Goal: Information Seeking & Learning: Understand process/instructions

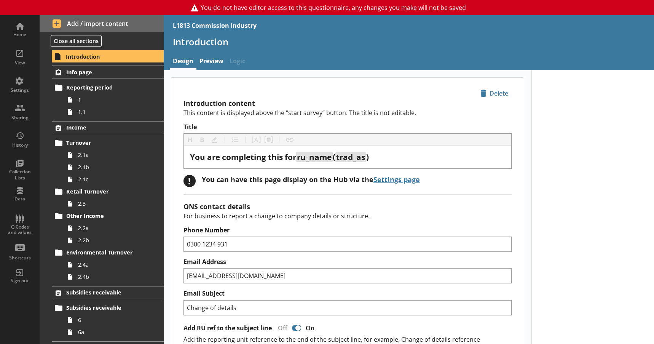
type textarea "x"
click at [208, 41] on h1 "Introduction" at bounding box center [409, 42] width 472 height 12
drag, startPoint x: 207, startPoint y: 59, endPoint x: 129, endPoint y: 138, distance: 111.6
click at [208, 60] on link "Preview" at bounding box center [211, 62] width 30 height 16
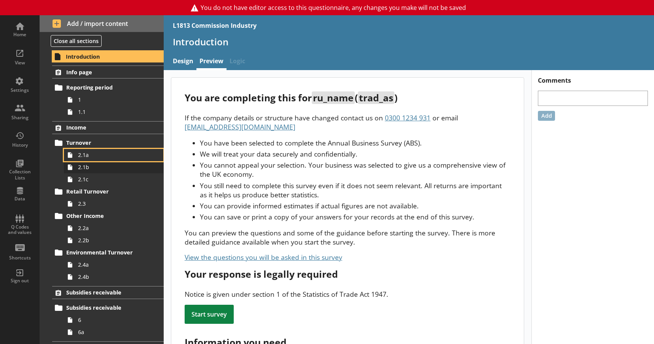
drag, startPoint x: 87, startPoint y: 156, endPoint x: 88, endPoint y: 161, distance: 4.2
click at [86, 156] on span "2.1a" at bounding box center [113, 154] width 70 height 7
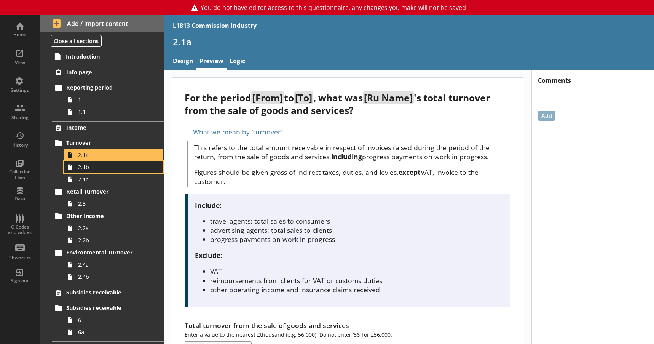
click at [92, 169] on span "2.1b" at bounding box center [113, 166] width 70 height 7
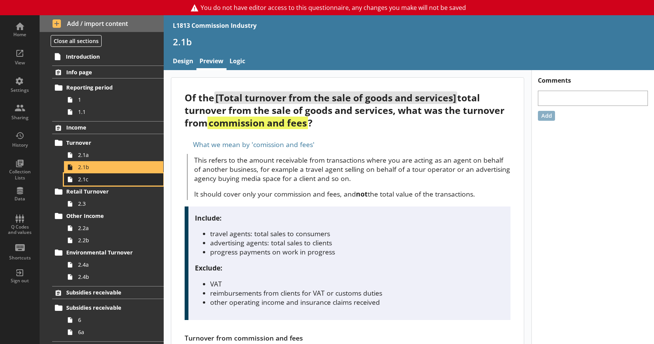
click at [91, 181] on span "2.1c" at bounding box center [113, 178] width 70 height 7
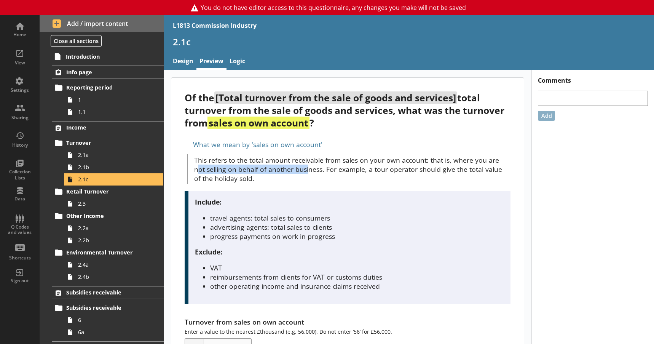
drag, startPoint x: 199, startPoint y: 169, endPoint x: 307, endPoint y: 169, distance: 108.4
click at [307, 169] on p "This refers to the total amount receivable from sales on your own account: that…" at bounding box center [352, 168] width 316 height 27
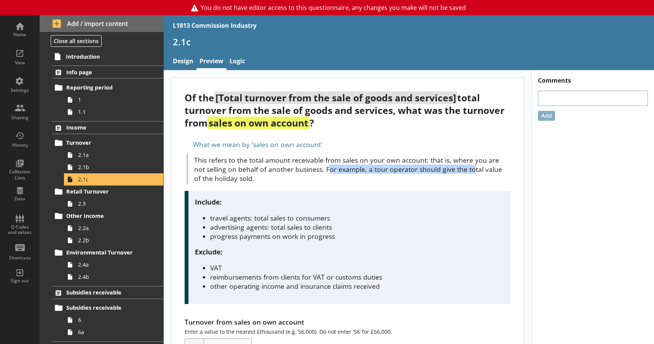
drag, startPoint x: 328, startPoint y: 171, endPoint x: 471, endPoint y: 171, distance: 143.1
click at [471, 171] on p "This refers to the total amount receivable from sales on your own account: that…" at bounding box center [352, 168] width 316 height 27
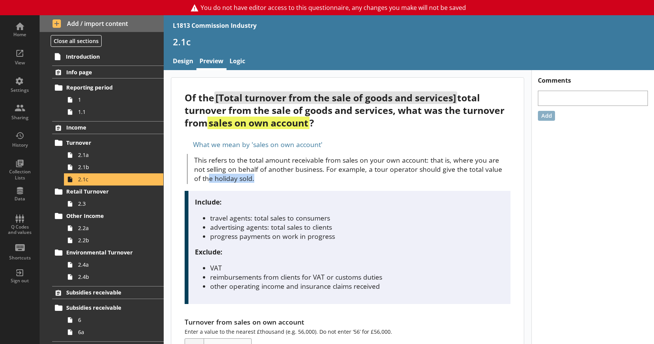
drag, startPoint x: 210, startPoint y: 177, endPoint x: 258, endPoint y: 178, distance: 48.7
click at [258, 178] on p "This refers to the total amount receivable from sales on your own account: that…" at bounding box center [352, 168] width 316 height 27
click at [101, 170] on span "2.1b" at bounding box center [113, 166] width 70 height 7
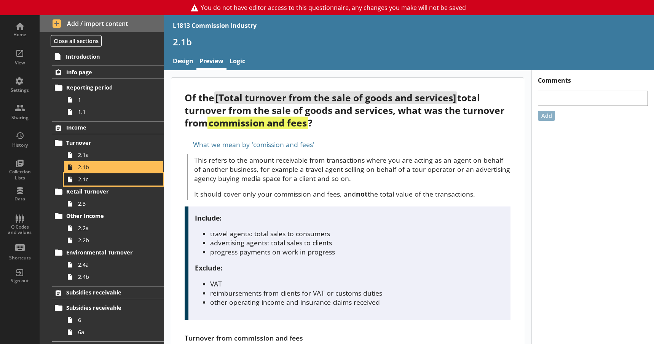
click at [84, 181] on span "2.1c" at bounding box center [113, 178] width 70 height 7
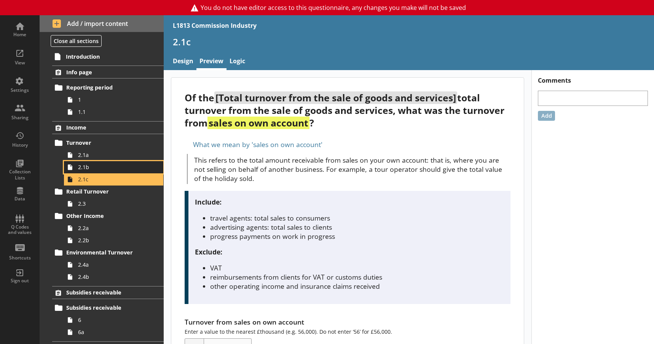
click at [94, 170] on span "2.1b" at bounding box center [113, 166] width 70 height 7
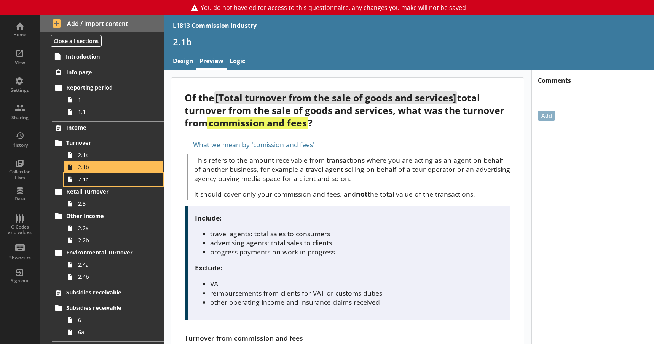
click at [116, 180] on span "2.1c" at bounding box center [113, 178] width 70 height 7
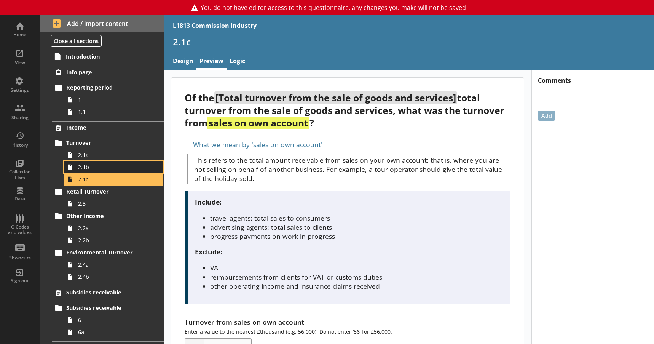
click at [121, 171] on link "2.1b" at bounding box center [113, 167] width 99 height 12
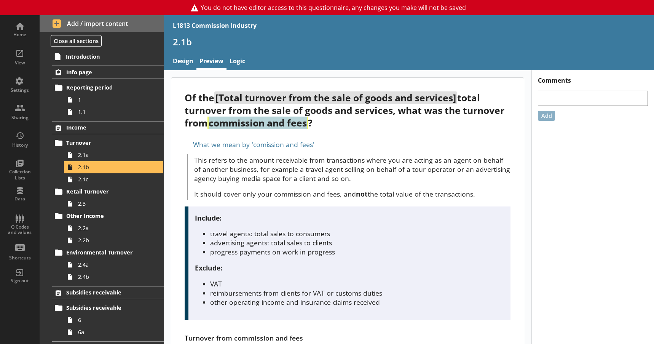
drag, startPoint x: 212, startPoint y: 124, endPoint x: 309, endPoint y: 127, distance: 96.7
click at [308, 127] on strong "commission and fees" at bounding box center [257, 122] width 100 height 13
click at [297, 127] on strong "commission and fees" at bounding box center [257, 122] width 100 height 13
drag, startPoint x: 255, startPoint y: 234, endPoint x: 333, endPoint y: 231, distance: 78.8
click at [333, 231] on li "travel agents: total sales to consumers" at bounding box center [356, 233] width 293 height 9
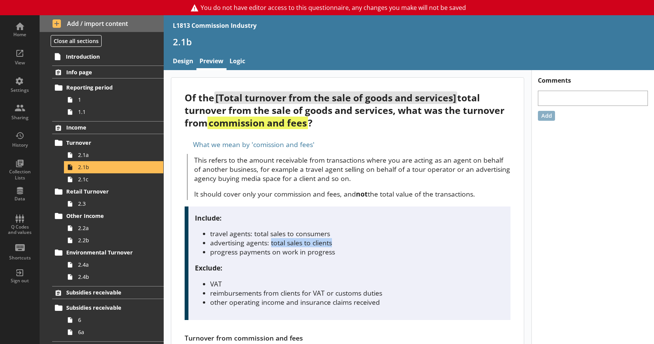
drag, startPoint x: 270, startPoint y: 242, endPoint x: 344, endPoint y: 242, distance: 74.2
click at [344, 242] on li "advertising agents: total sales to clients" at bounding box center [356, 242] width 293 height 9
click at [256, 245] on li "advertising agents: total sales to clients" at bounding box center [356, 242] width 293 height 9
click at [104, 177] on span "2.1c" at bounding box center [113, 178] width 70 height 7
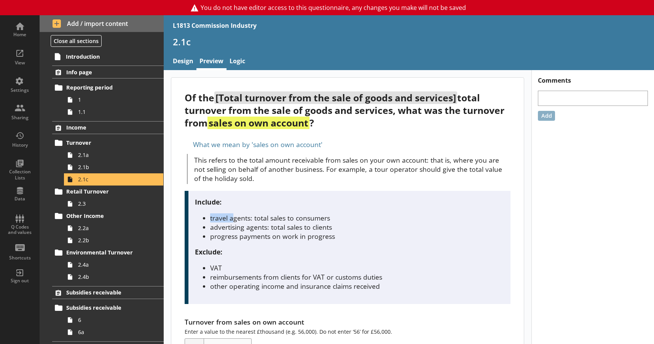
drag, startPoint x: 208, startPoint y: 219, endPoint x: 233, endPoint y: 219, distance: 24.3
click at [232, 219] on ul "travel agents: total sales to consumers advertising agents: total sales to clie…" at bounding box center [349, 226] width 308 height 27
drag, startPoint x: 271, startPoint y: 216, endPoint x: 342, endPoint y: 216, distance: 71.1
click at [342, 216] on li "travel agents: total sales to consumers" at bounding box center [356, 217] width 293 height 9
drag, startPoint x: 279, startPoint y: 228, endPoint x: 341, endPoint y: 229, distance: 61.3
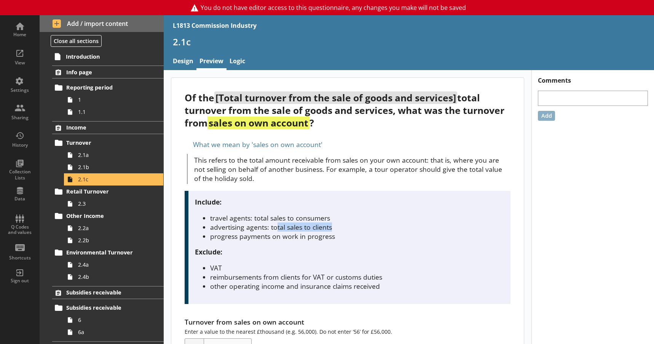
click at [341, 229] on li "advertising agents: total sales to clients" at bounding box center [356, 226] width 293 height 9
click at [266, 240] on li "progress payments on work in progress" at bounding box center [356, 235] width 293 height 9
click at [89, 170] on span "2.1b" at bounding box center [113, 166] width 70 height 7
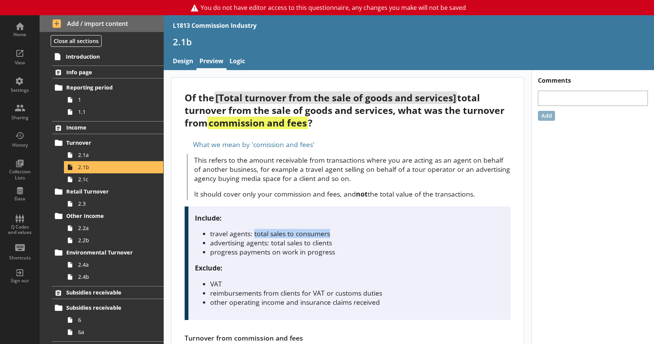
drag, startPoint x: 253, startPoint y: 234, endPoint x: 316, endPoint y: 239, distance: 62.6
click at [331, 232] on li "travel agents: total sales to consumers" at bounding box center [356, 233] width 293 height 9
drag, startPoint x: 270, startPoint y: 246, endPoint x: 358, endPoint y: 241, distance: 88.0
click at [358, 241] on li "advertising agents: total sales to clients" at bounding box center [356, 242] width 293 height 9
drag, startPoint x: 288, startPoint y: 247, endPoint x: 281, endPoint y: 247, distance: 7.2
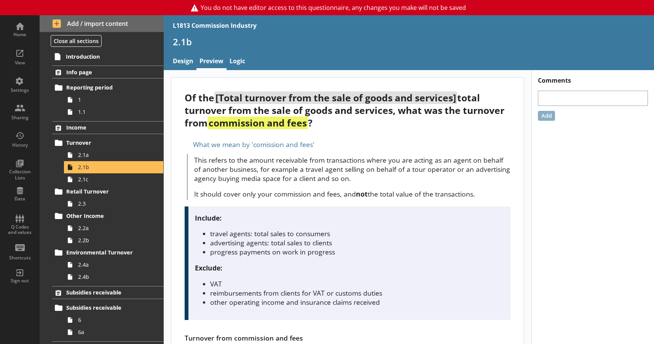
click at [289, 247] on li "progress payments on work in progress" at bounding box center [356, 251] width 293 height 9
click at [110, 183] on link "2.1c" at bounding box center [113, 179] width 99 height 12
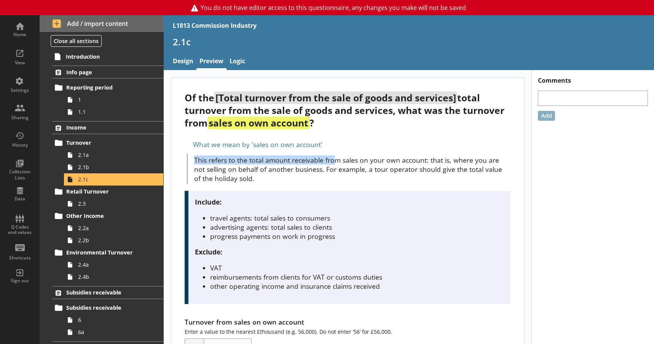
drag, startPoint x: 195, startPoint y: 158, endPoint x: 336, endPoint y: 160, distance: 140.8
click at [336, 160] on p "This refers to the total amount receivable from sales on your own account: that…" at bounding box center [352, 168] width 316 height 27
click at [350, 161] on p "This refers to the total amount receivable from sales on your own account: that…" at bounding box center [352, 168] width 316 height 27
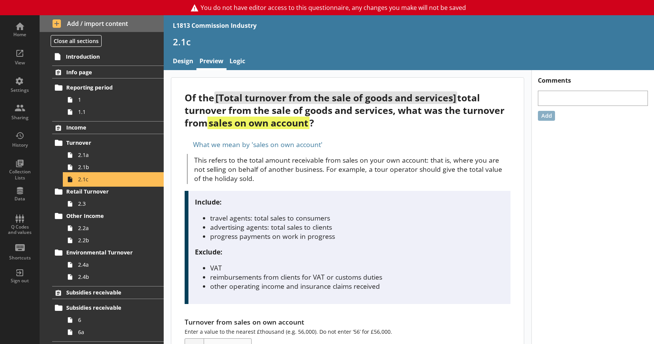
click at [85, 173] on link "2.1c" at bounding box center [113, 179] width 99 height 12
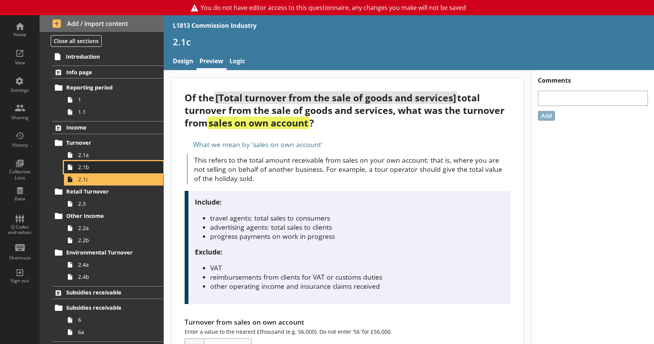
click at [90, 170] on span "2.1b" at bounding box center [113, 166] width 70 height 7
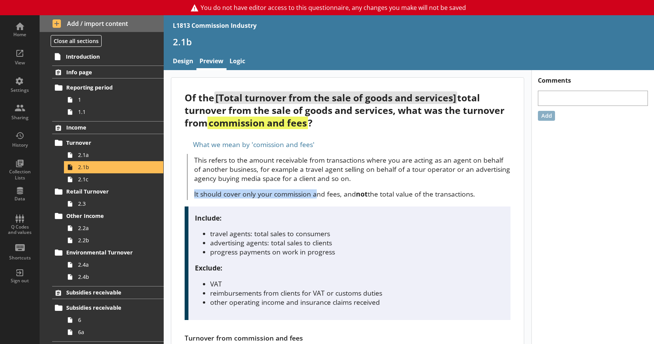
drag, startPoint x: 196, startPoint y: 194, endPoint x: 315, endPoint y: 194, distance: 119.5
click at [315, 194] on p "It should cover only your commission and fees, and not the total value of the t…" at bounding box center [352, 193] width 316 height 9
click at [323, 194] on p "It should cover only your commission and fees, and not the total value of the t…" at bounding box center [352, 193] width 316 height 9
drag, startPoint x: 364, startPoint y: 193, endPoint x: 473, endPoint y: 193, distance: 108.8
click at [473, 193] on p "It should cover only your commission and fees, and not the total value of the t…" at bounding box center [352, 193] width 316 height 9
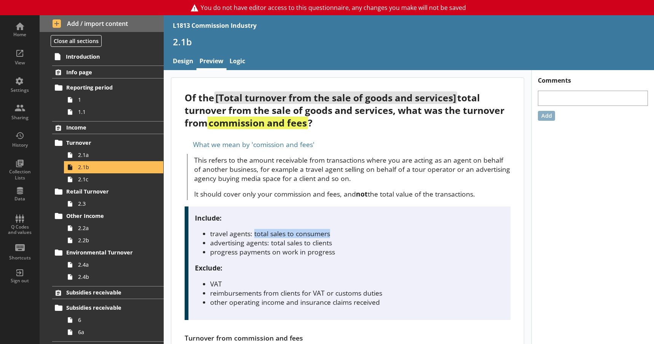
drag, startPoint x: 255, startPoint y: 236, endPoint x: 333, endPoint y: 234, distance: 78.4
click at [333, 234] on li "travel agents: total sales to consumers" at bounding box center [356, 233] width 293 height 9
drag, startPoint x: 269, startPoint y: 244, endPoint x: 343, endPoint y: 241, distance: 74.6
click at [353, 243] on li "advertising agents: total sales to clients" at bounding box center [356, 242] width 293 height 9
drag, startPoint x: 308, startPoint y: 238, endPoint x: 312, endPoint y: 236, distance: 4.6
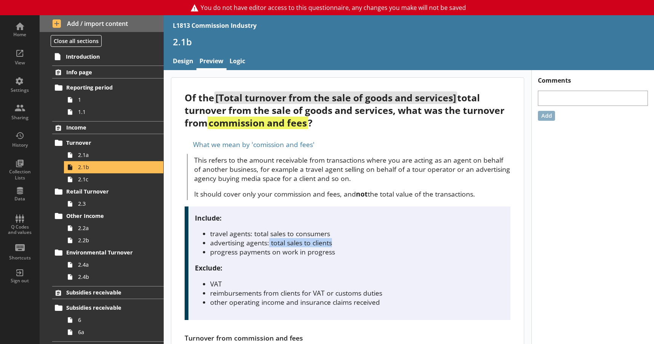
click at [308, 237] on ul "travel agents: total sales to consumers advertising agents: total sales to clie…" at bounding box center [349, 242] width 308 height 27
click at [334, 233] on li "travel agents: total sales to consumers" at bounding box center [356, 233] width 293 height 9
drag, startPoint x: 327, startPoint y: 235, endPoint x: 216, endPoint y: 236, distance: 110.7
click at [216, 236] on li "travel agents: total sales to consumers" at bounding box center [356, 233] width 293 height 9
click at [237, 247] on li "progress payments on work in progress" at bounding box center [356, 251] width 293 height 9
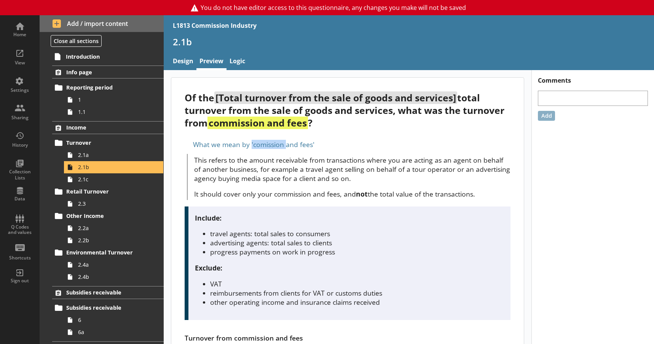
drag, startPoint x: 251, startPoint y: 146, endPoint x: 286, endPoint y: 148, distance: 35.0
click at [286, 148] on div "What we mean by 'comission and fees'" at bounding box center [348, 144] width 326 height 12
click at [253, 179] on p "This refers to the amount receivable from transactions where you are acting as …" at bounding box center [352, 168] width 316 height 27
click at [88, 184] on link "2.1c" at bounding box center [113, 179] width 99 height 12
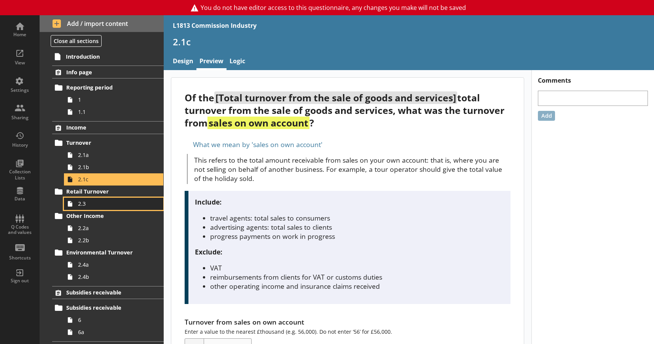
click at [89, 202] on span "2.3" at bounding box center [113, 203] width 70 height 7
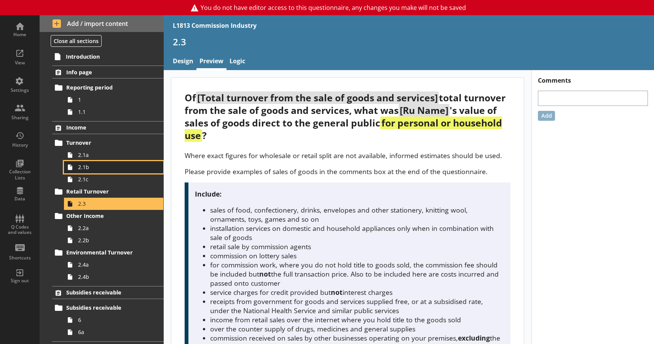
click at [89, 169] on span "2.1b" at bounding box center [113, 166] width 70 height 7
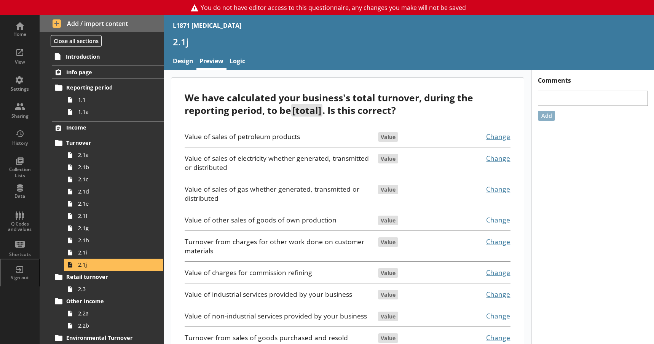
scroll to position [38, 0]
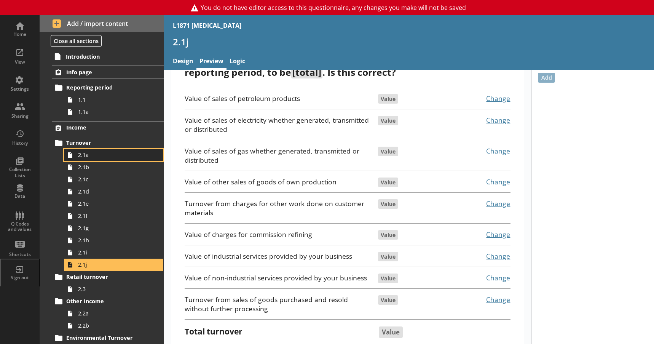
click at [89, 156] on span "2.1a" at bounding box center [113, 154] width 70 height 7
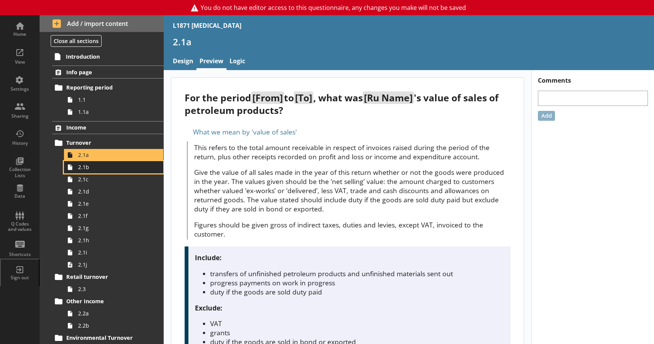
click at [91, 167] on span "2.1b" at bounding box center [113, 166] width 70 height 7
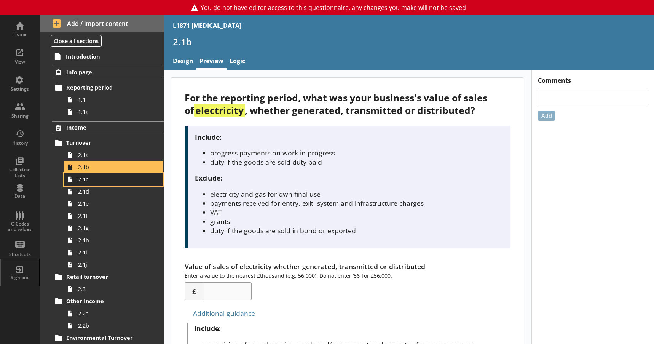
click at [89, 179] on span "2.1c" at bounding box center [113, 178] width 70 height 7
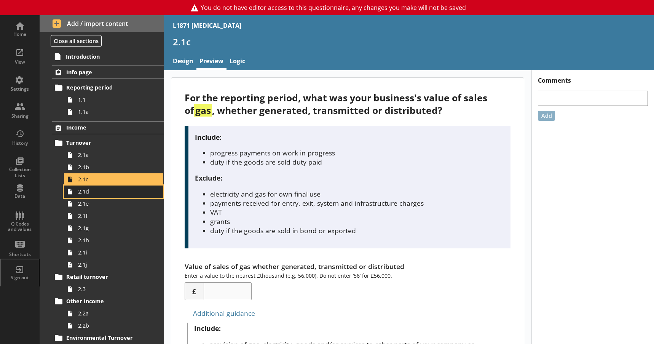
click at [91, 192] on span "2.1d" at bounding box center [113, 191] width 70 height 7
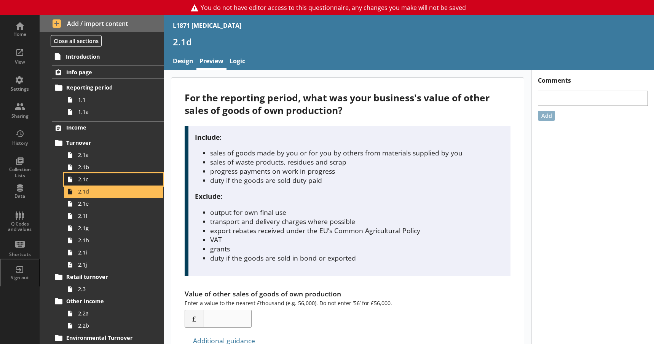
click at [90, 180] on span "2.1c" at bounding box center [113, 178] width 70 height 7
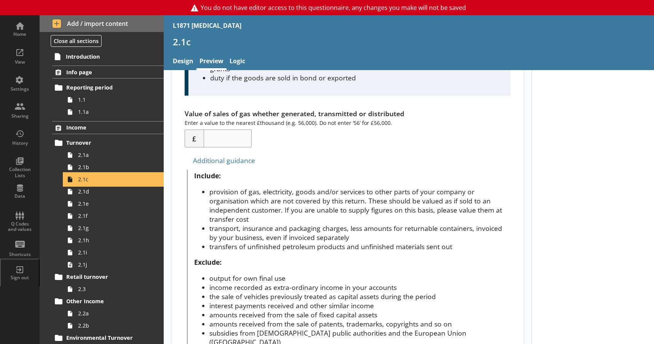
scroll to position [152, 0]
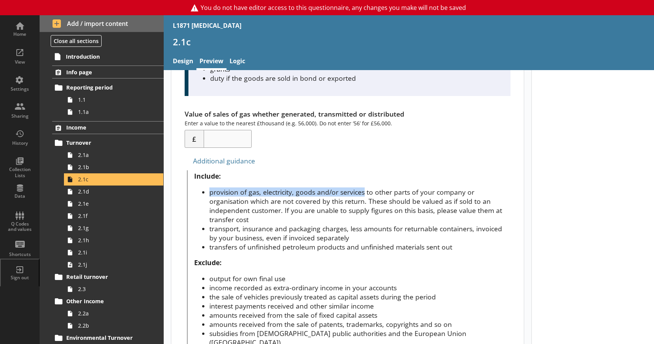
drag, startPoint x: 211, startPoint y: 191, endPoint x: 364, endPoint y: 190, distance: 153.0
click at [364, 190] on li "provision of gas, electricity, goods and/or services to other parts of your com…" at bounding box center [359, 205] width 301 height 37
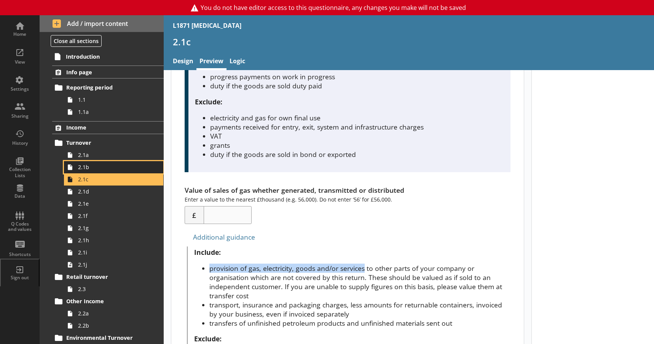
click at [93, 166] on span "2.1b" at bounding box center [113, 166] width 70 height 7
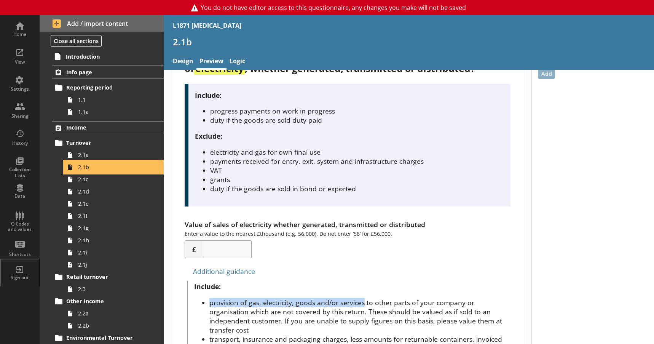
scroll to position [152, 0]
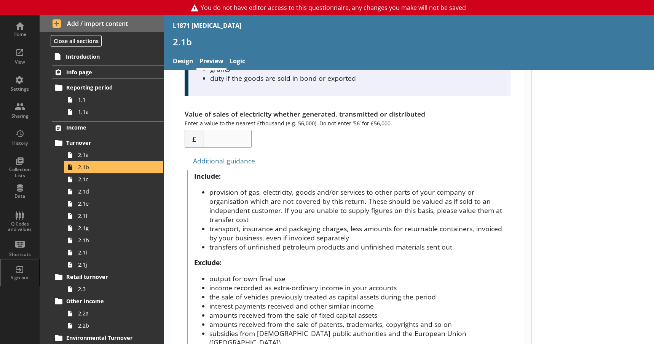
click at [230, 205] on li "provision of gas, electricity, goods and/or services to other parts of your com…" at bounding box center [359, 205] width 301 height 37
drag, startPoint x: 211, startPoint y: 193, endPoint x: 381, endPoint y: 194, distance: 170.4
click at [381, 194] on li "provision of gas, electricity, goods and/or services to other parts of your com…" at bounding box center [359, 205] width 301 height 37
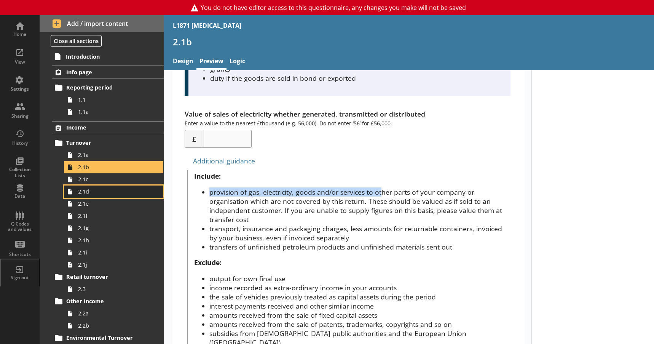
click at [98, 195] on link "2.1d" at bounding box center [113, 191] width 99 height 12
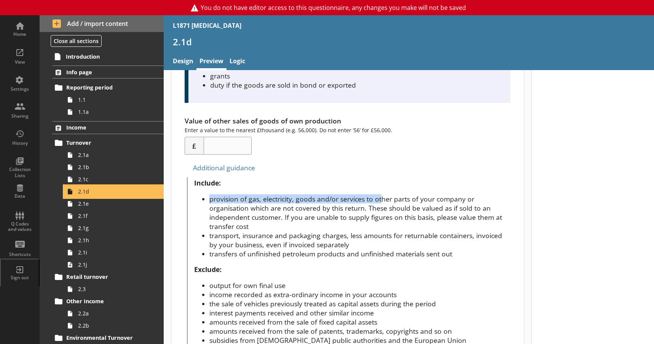
scroll to position [190, 0]
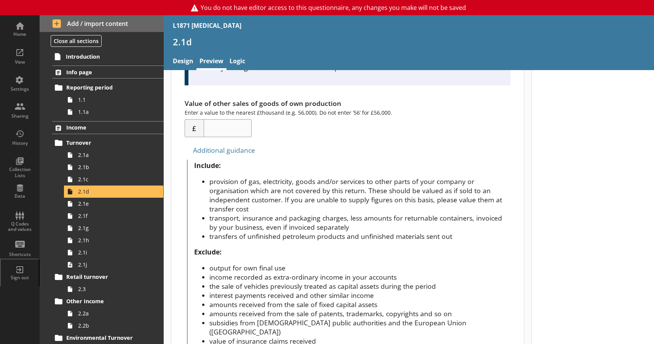
click at [240, 212] on li "provision of gas, electricity, goods and/or services to other parts of your com…" at bounding box center [359, 195] width 301 height 37
drag, startPoint x: 210, startPoint y: 181, endPoint x: 368, endPoint y: 183, distance: 157.1
click at [368, 183] on li "provision of gas, electricity, goods and/or services to other parts of your com…" at bounding box center [359, 195] width 301 height 37
click at [323, 205] on li "provision of gas, electricity, goods and/or services to other parts of your com…" at bounding box center [359, 195] width 301 height 37
click at [87, 168] on span "2.1b" at bounding box center [113, 166] width 70 height 7
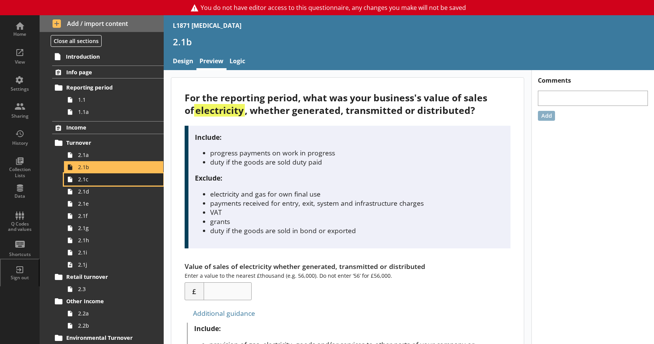
click at [87, 181] on span "2.1c" at bounding box center [113, 178] width 70 height 7
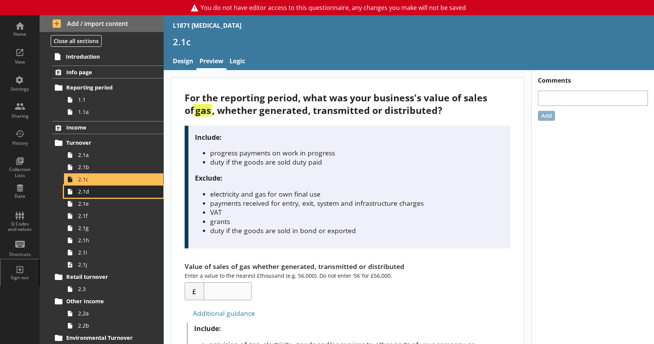
click at [90, 197] on link "2.1d" at bounding box center [113, 191] width 99 height 12
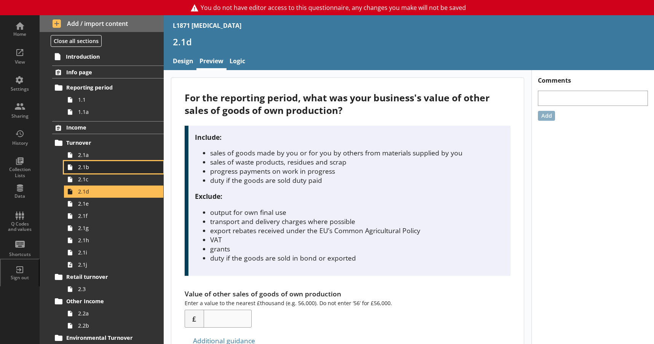
click at [95, 170] on span "2.1b" at bounding box center [113, 166] width 70 height 7
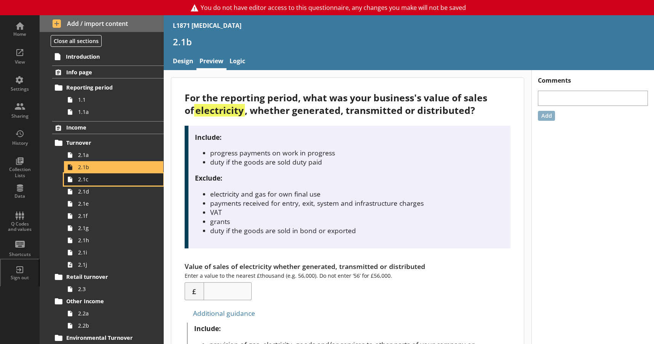
click at [90, 180] on span "2.1c" at bounding box center [113, 178] width 70 height 7
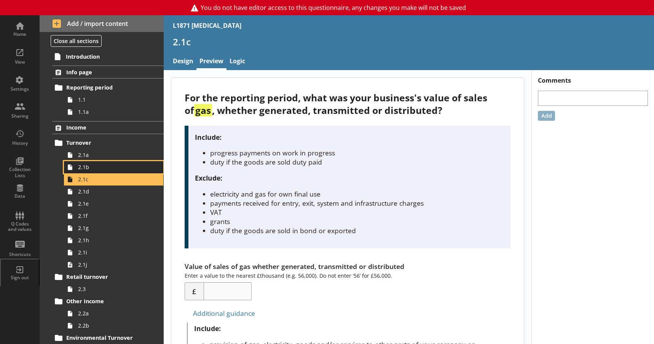
click at [91, 168] on span "2.1b" at bounding box center [113, 166] width 70 height 7
